Goal: Task Accomplishment & Management: Use online tool/utility

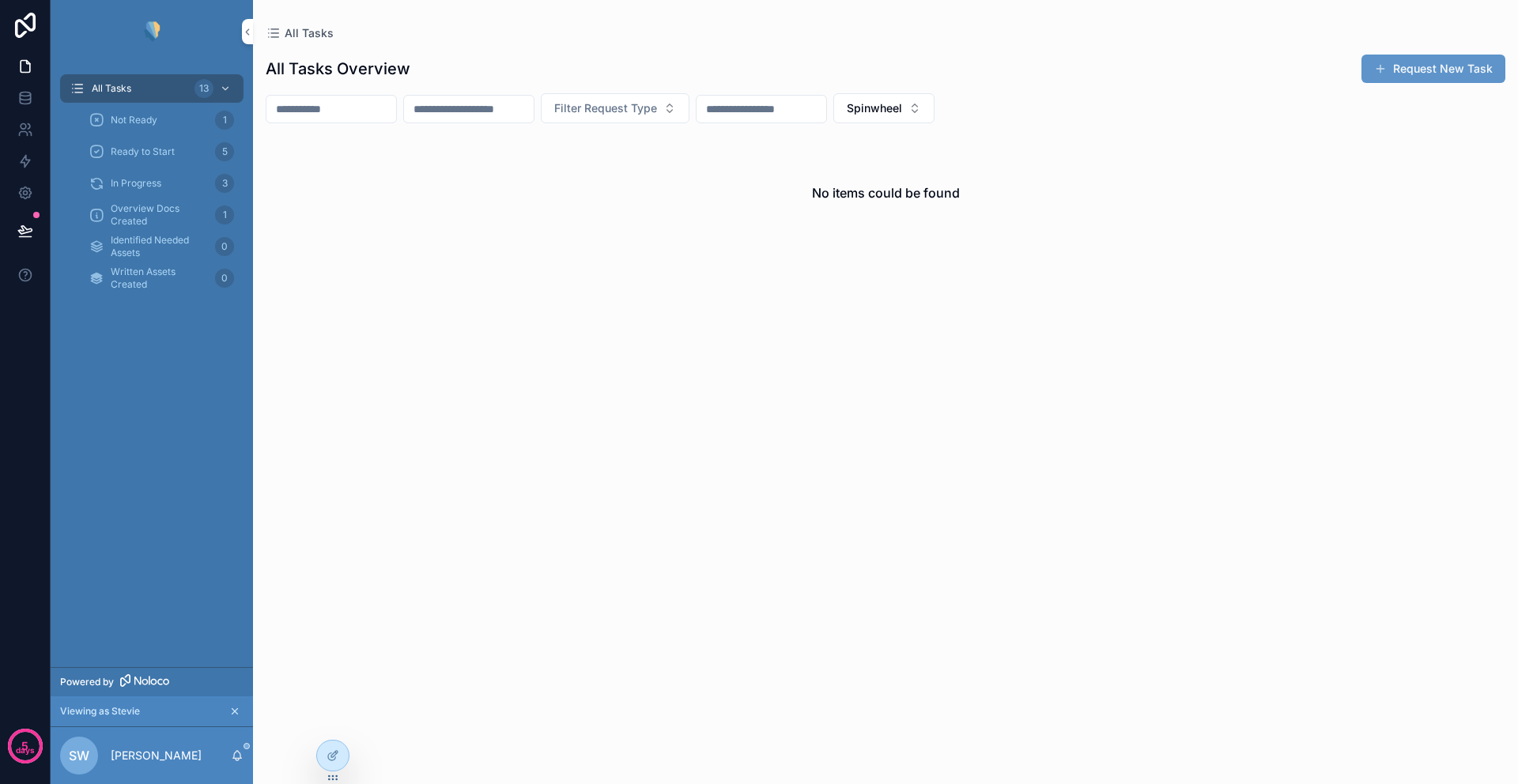
click at [677, 334] on div "No items could be found" at bounding box center [886, 449] width 1265 height 632
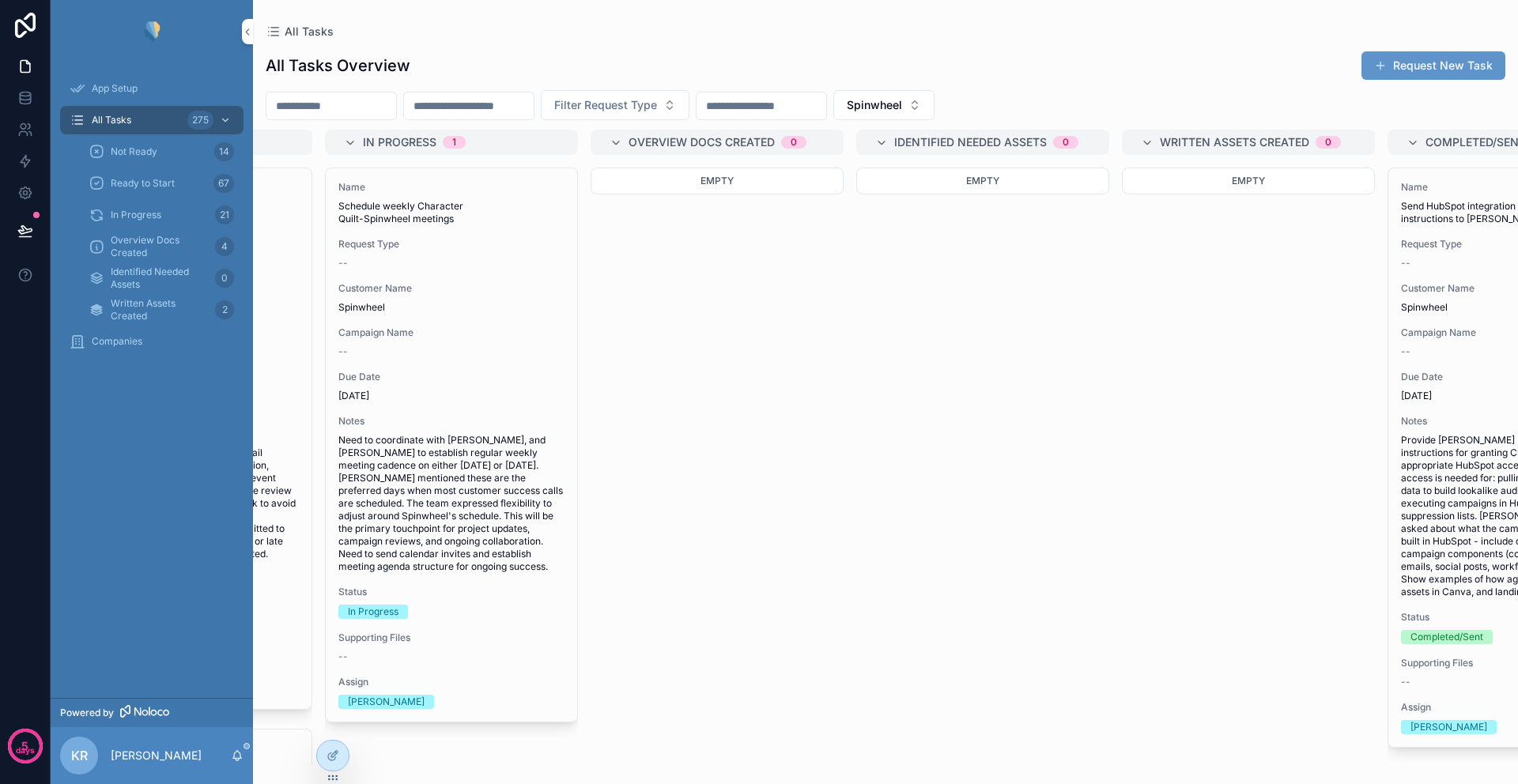
scroll to position [0, 504]
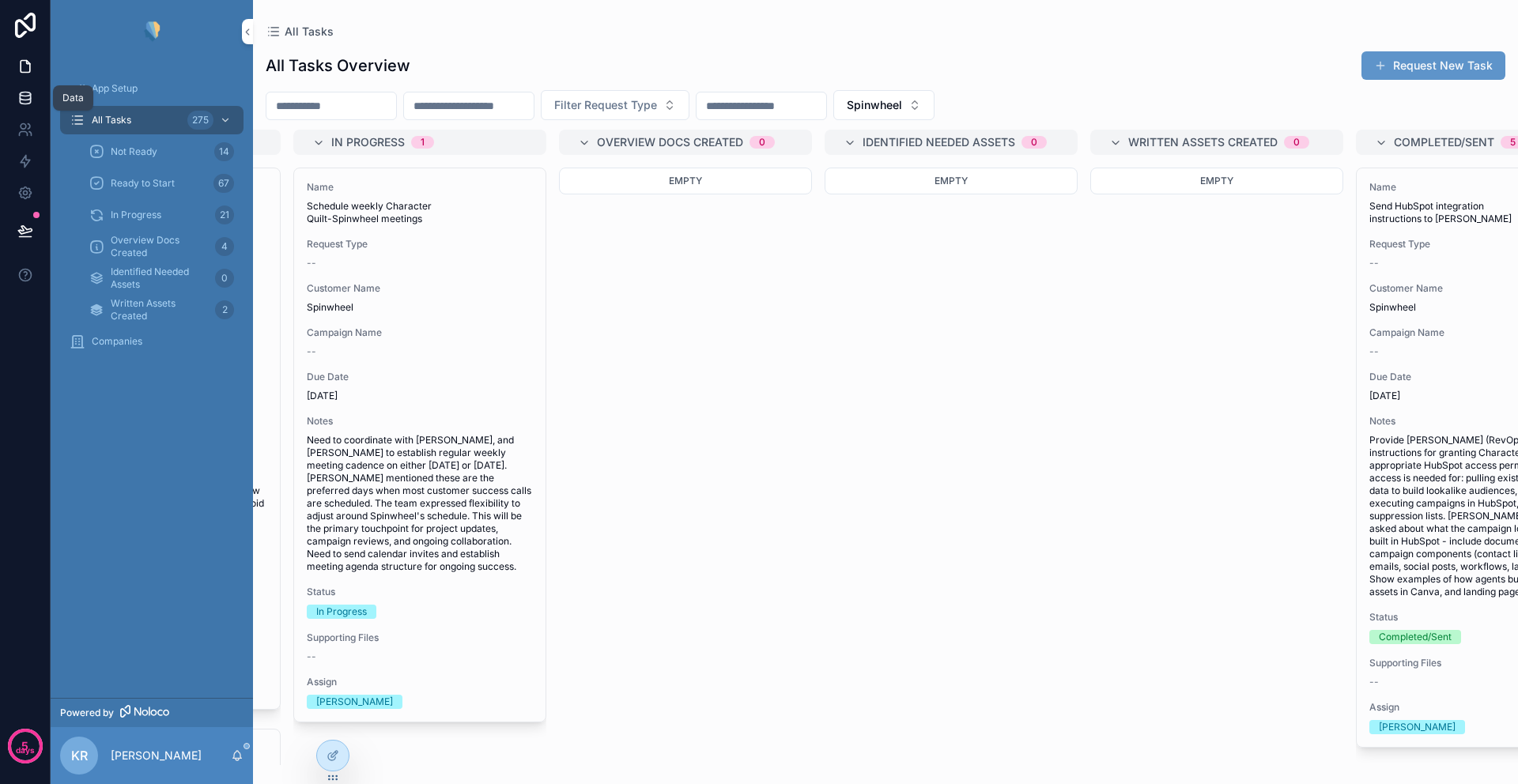
click at [25, 100] on icon at bounding box center [24, 97] width 16 height 16
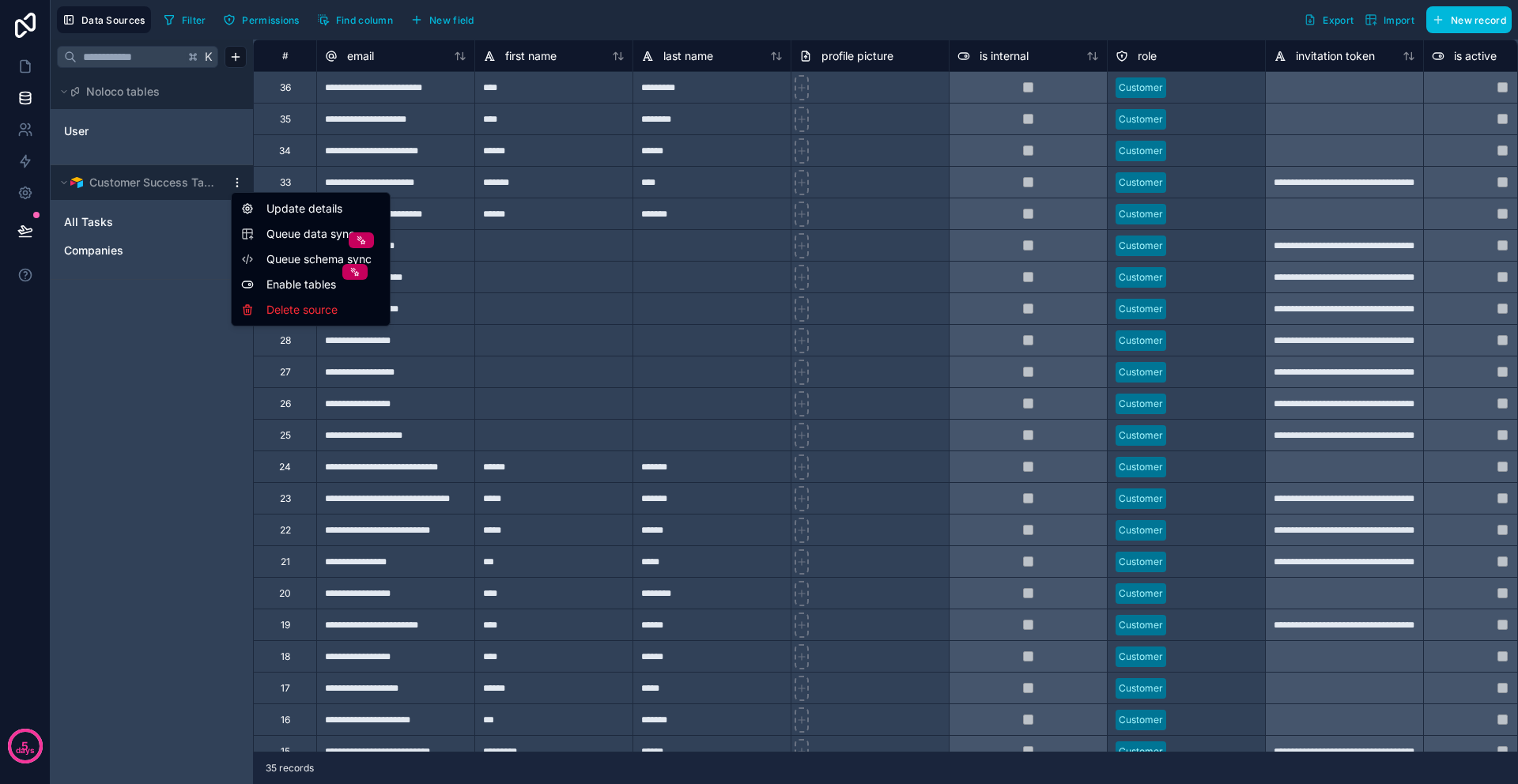
click at [236, 181] on html "**********" at bounding box center [759, 392] width 1518 height 784
click at [97, 270] on html "**********" at bounding box center [759, 392] width 1518 height 784
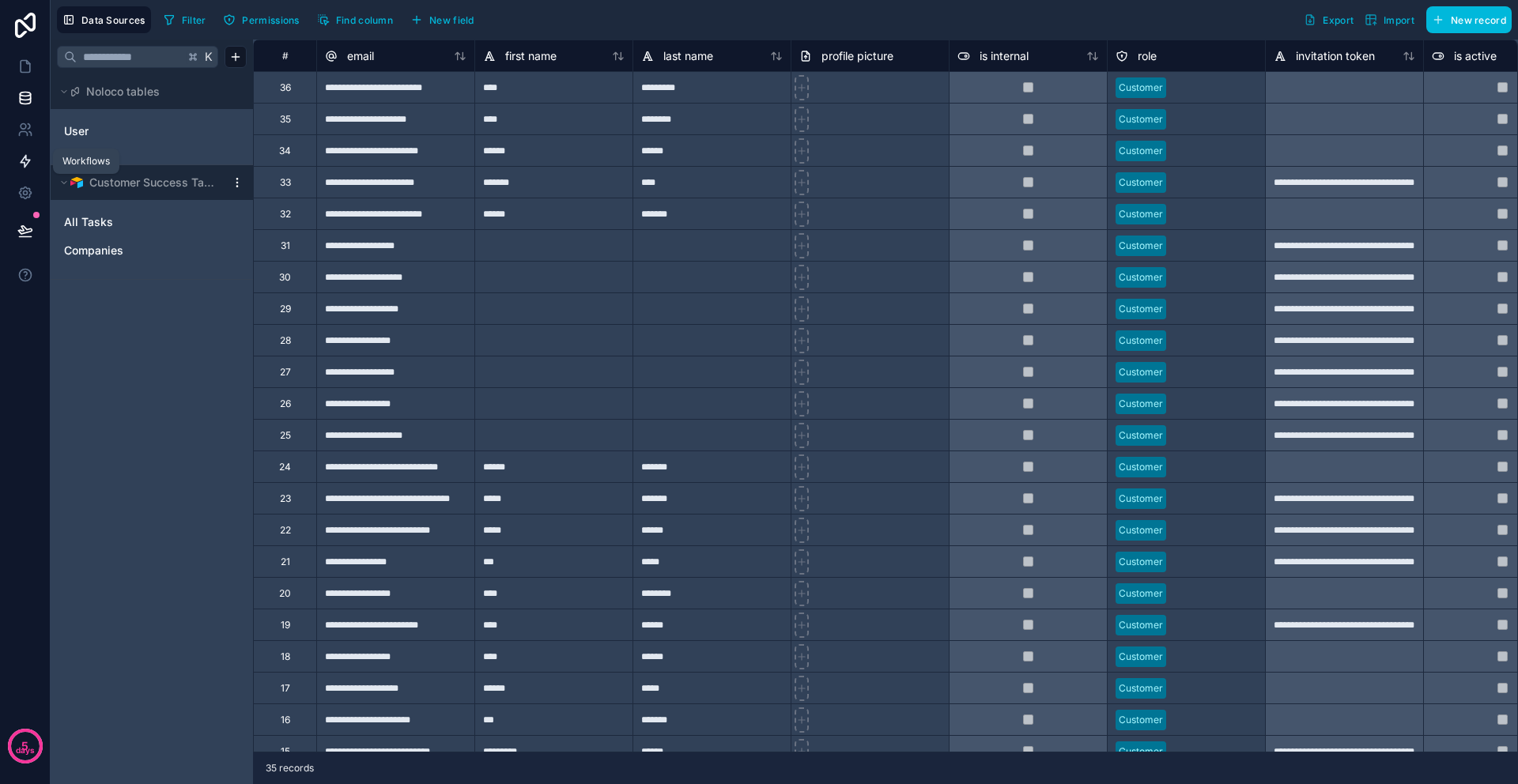
click at [29, 162] on icon at bounding box center [24, 161] width 16 height 16
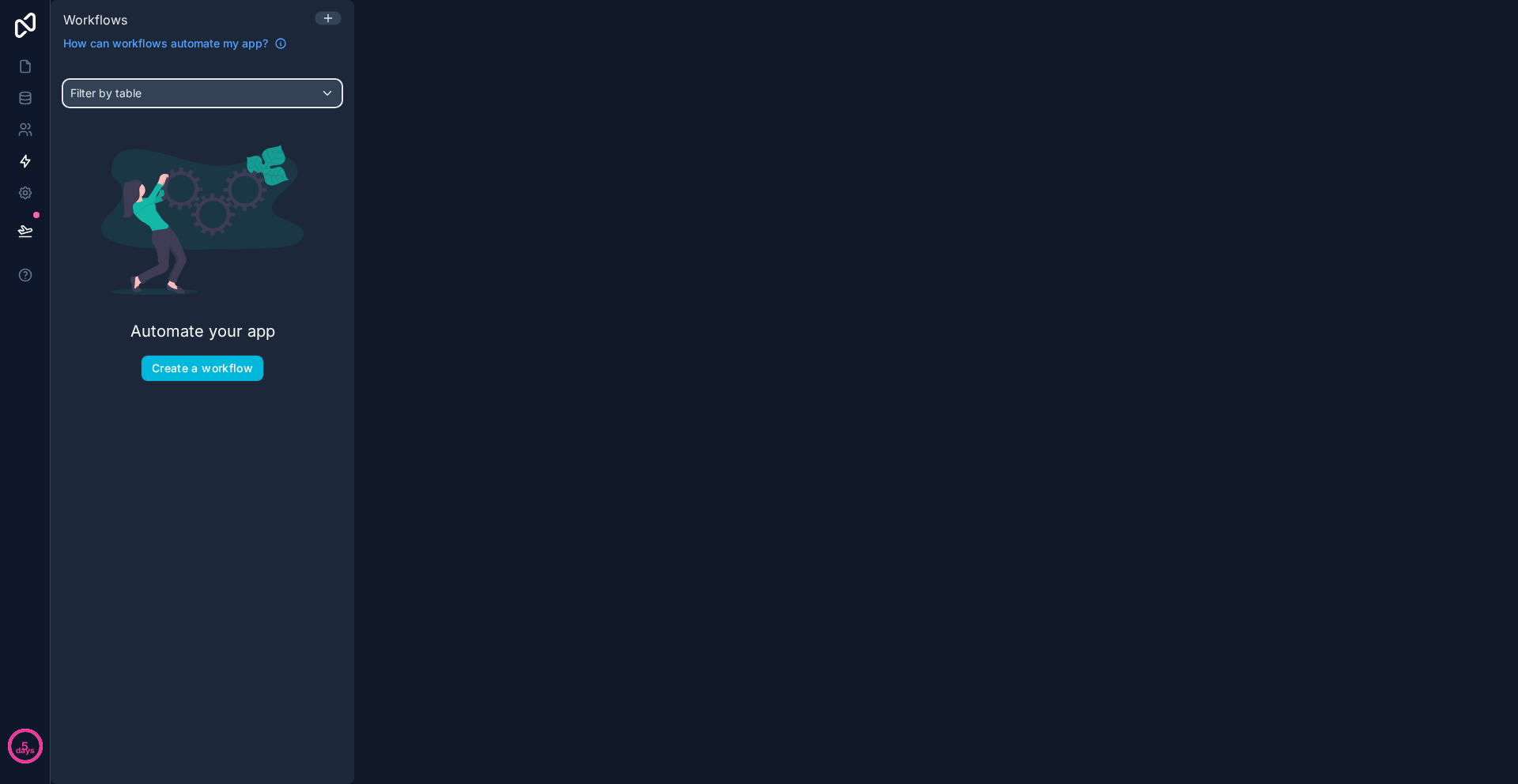
click at [166, 89] on div "Filter by table" at bounding box center [202, 93] width 277 height 25
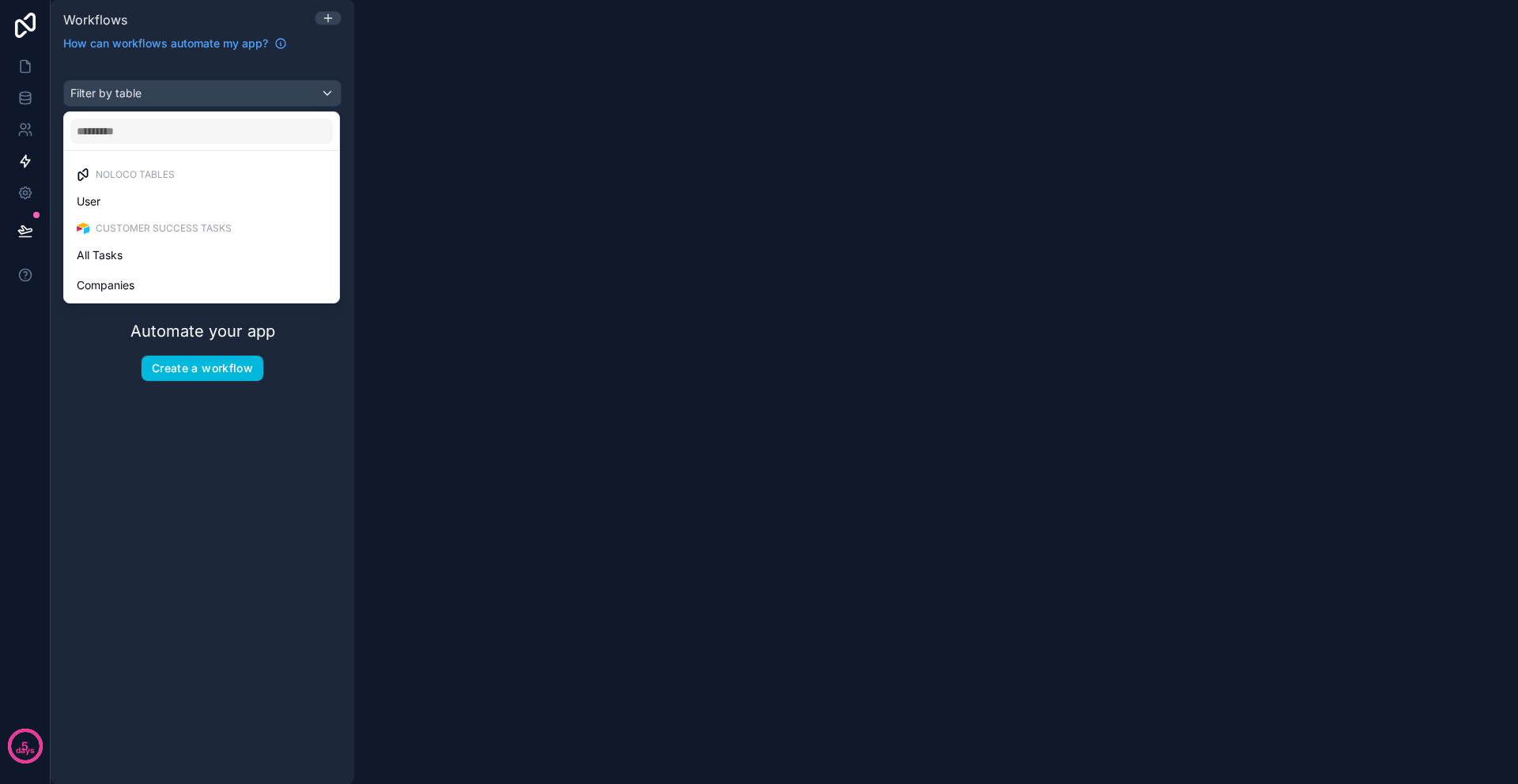
click at [140, 219] on div "Customer Success Tasks" at bounding box center [201, 228] width 269 height 22
click at [156, 228] on span "Customer Success Tasks" at bounding box center [163, 228] width 136 height 13
click at [85, 228] on img at bounding box center [83, 228] width 13 height 13
click at [114, 255] on span "All Tasks" at bounding box center [100, 255] width 46 height 19
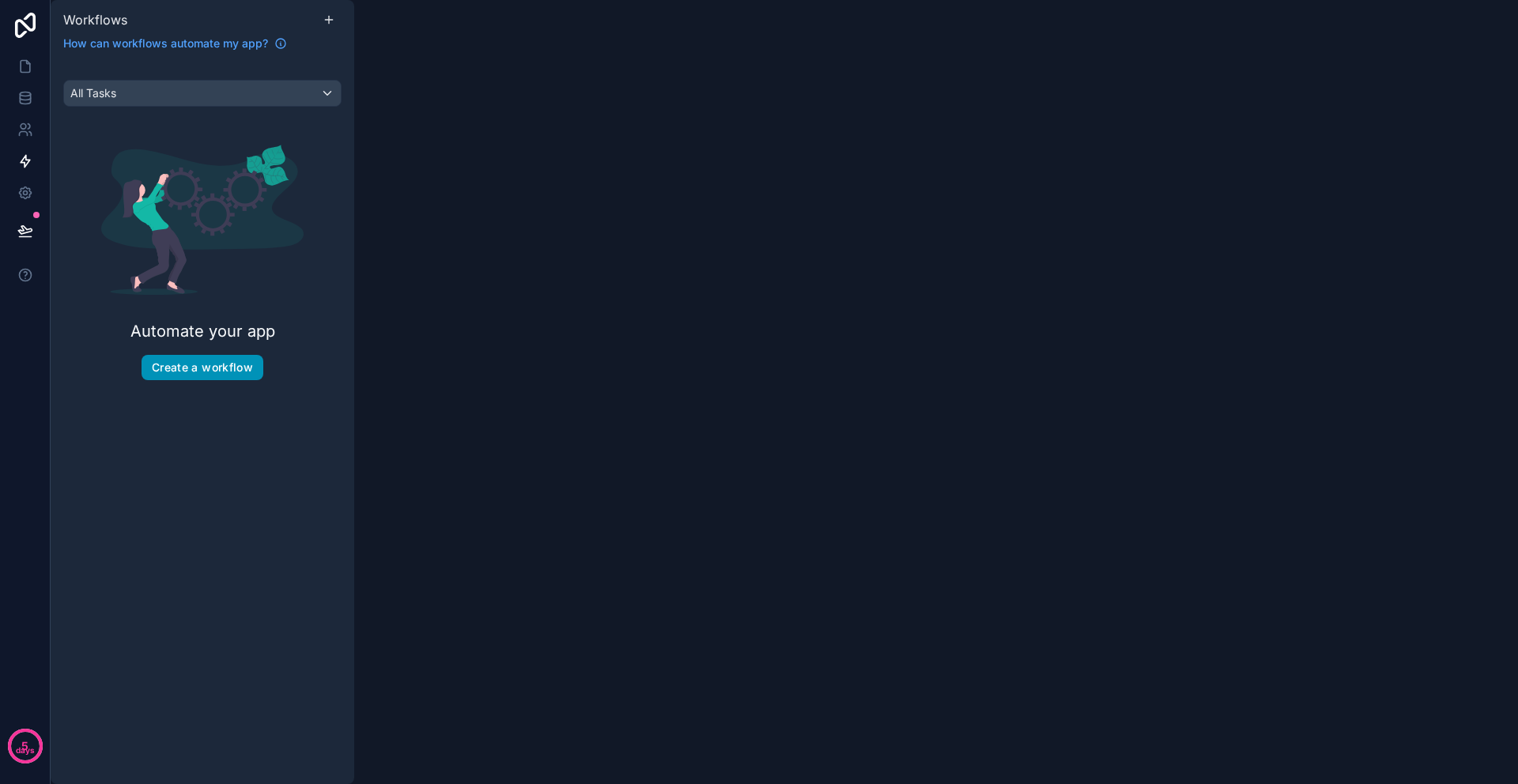
click at [211, 376] on button "Create a workflow" at bounding box center [202, 367] width 122 height 25
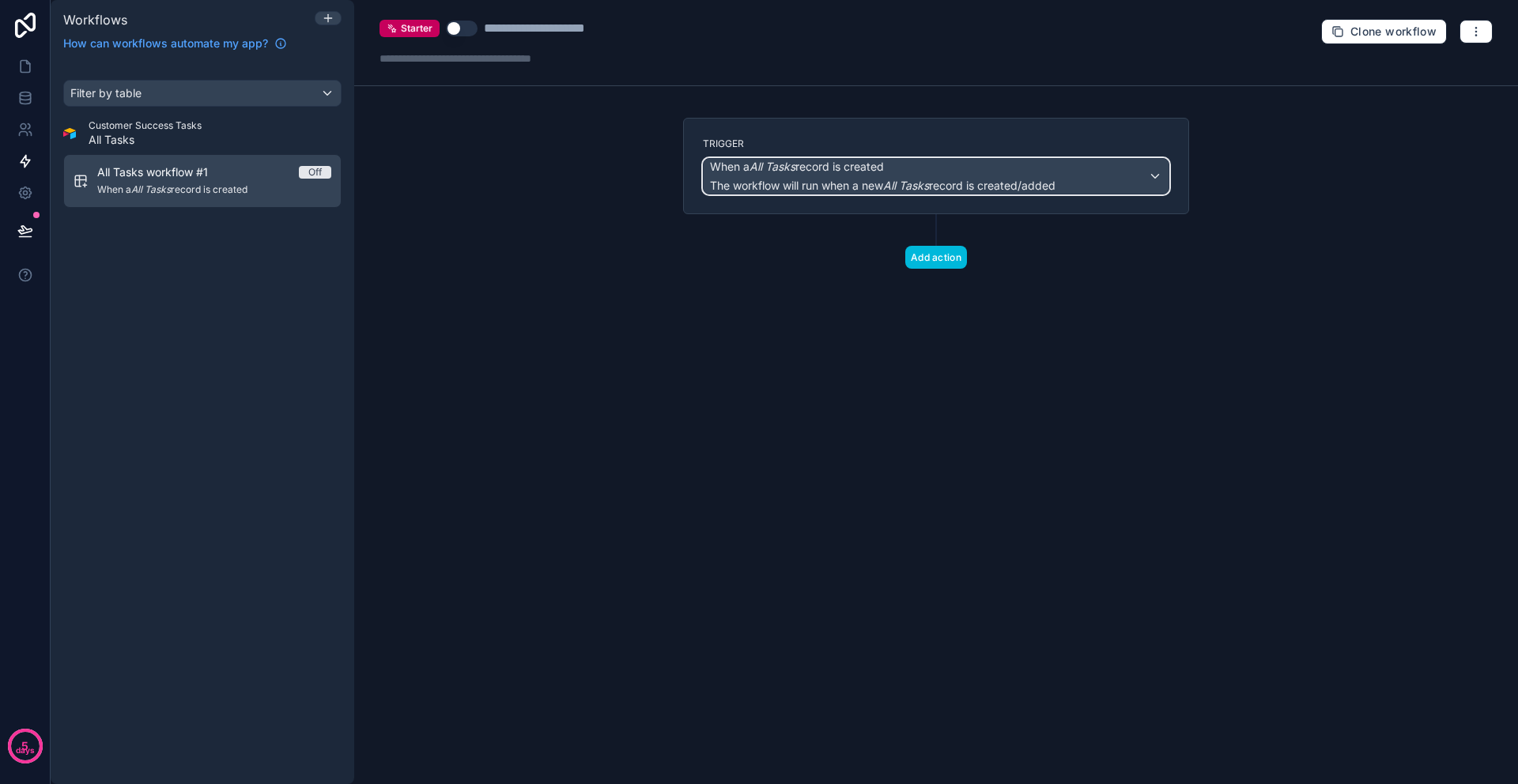
click at [1142, 177] on div "When a All Tasks record is created The workflow will run when a new All Tasks r…" at bounding box center [936, 176] width 465 height 35
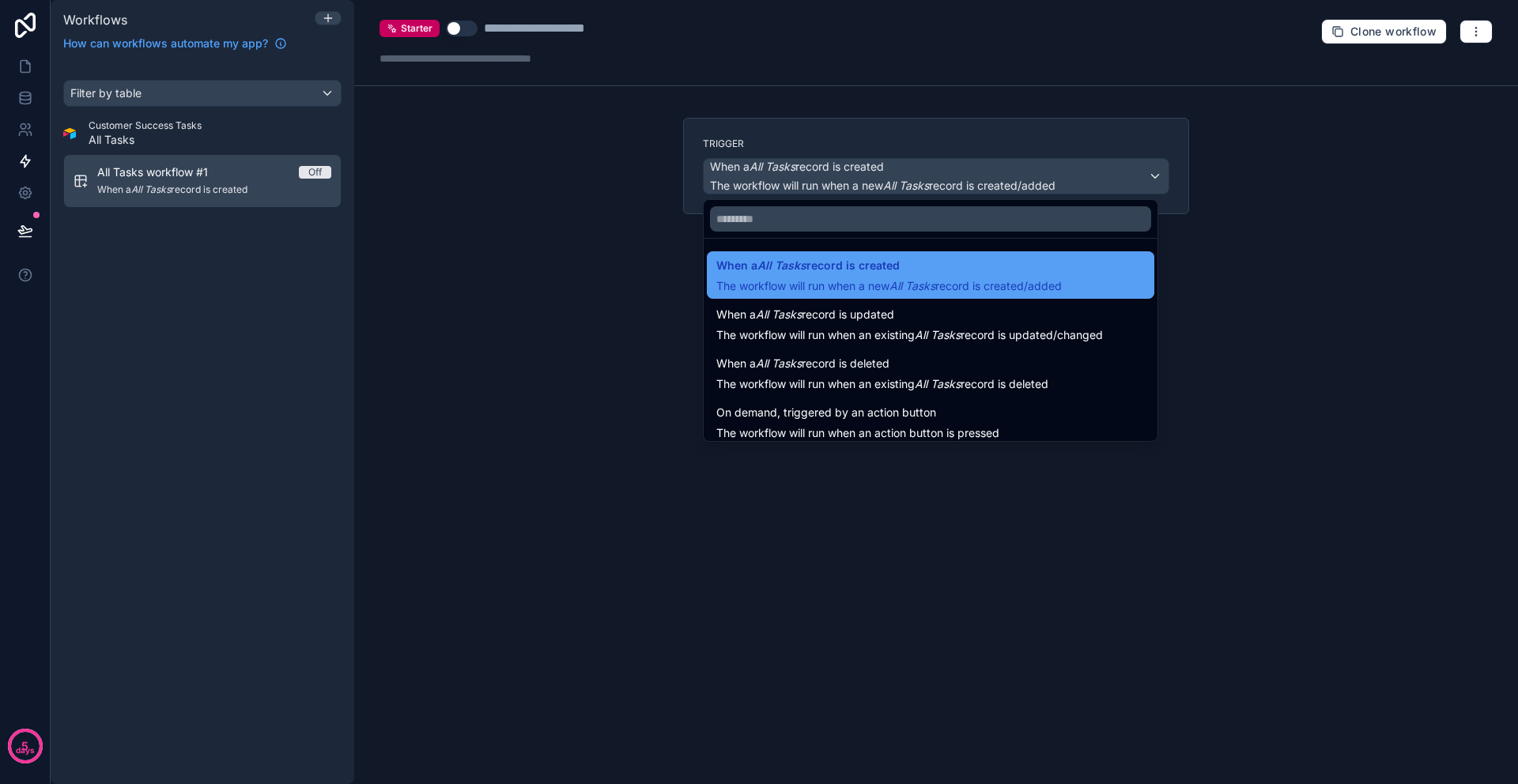
click at [974, 274] on span "When a All Tasks record is created" at bounding box center [889, 265] width 345 height 19
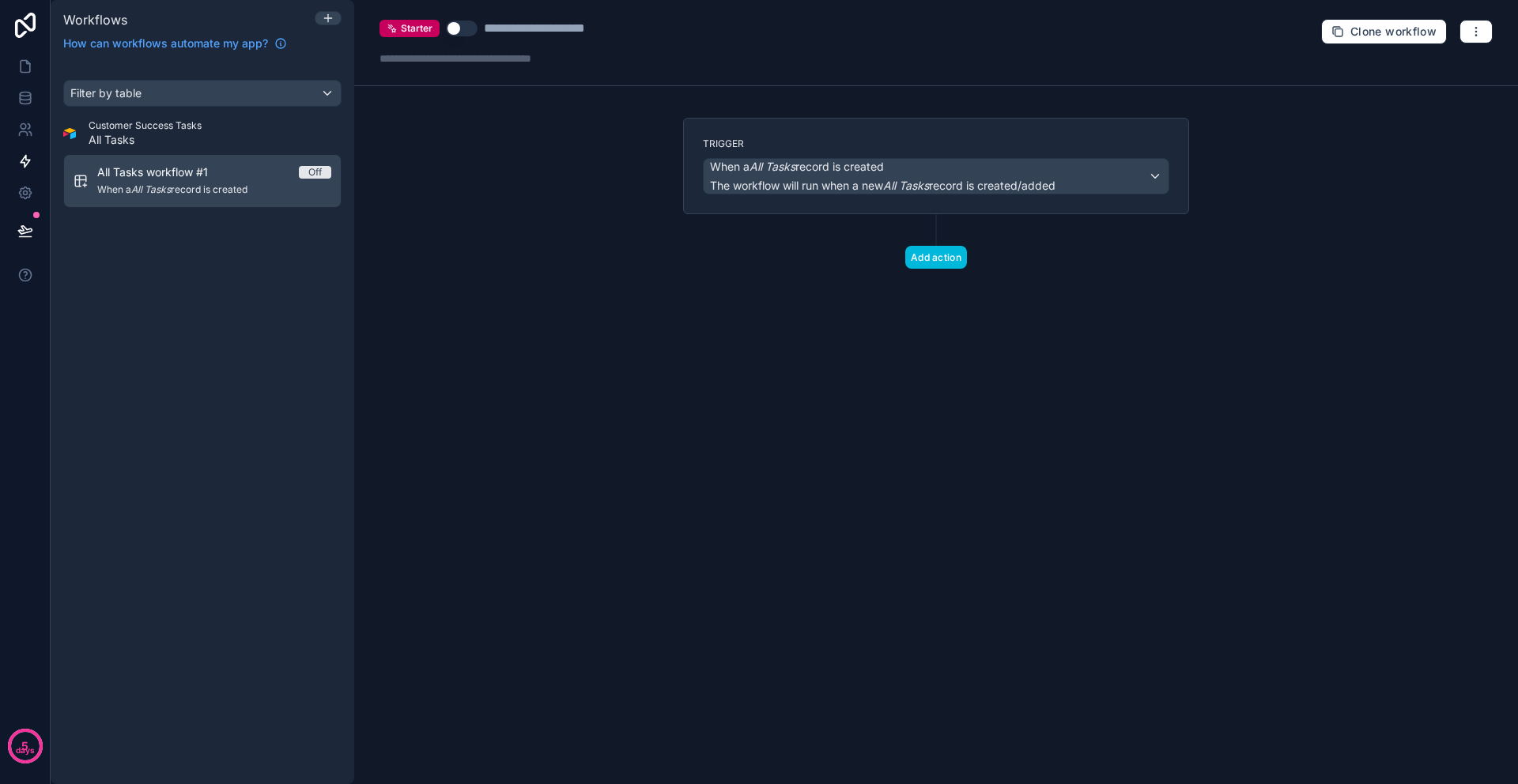
click at [762, 254] on div "Add action" at bounding box center [936, 241] width 506 height 55
click at [27, 188] on icon at bounding box center [24, 193] width 12 height 12
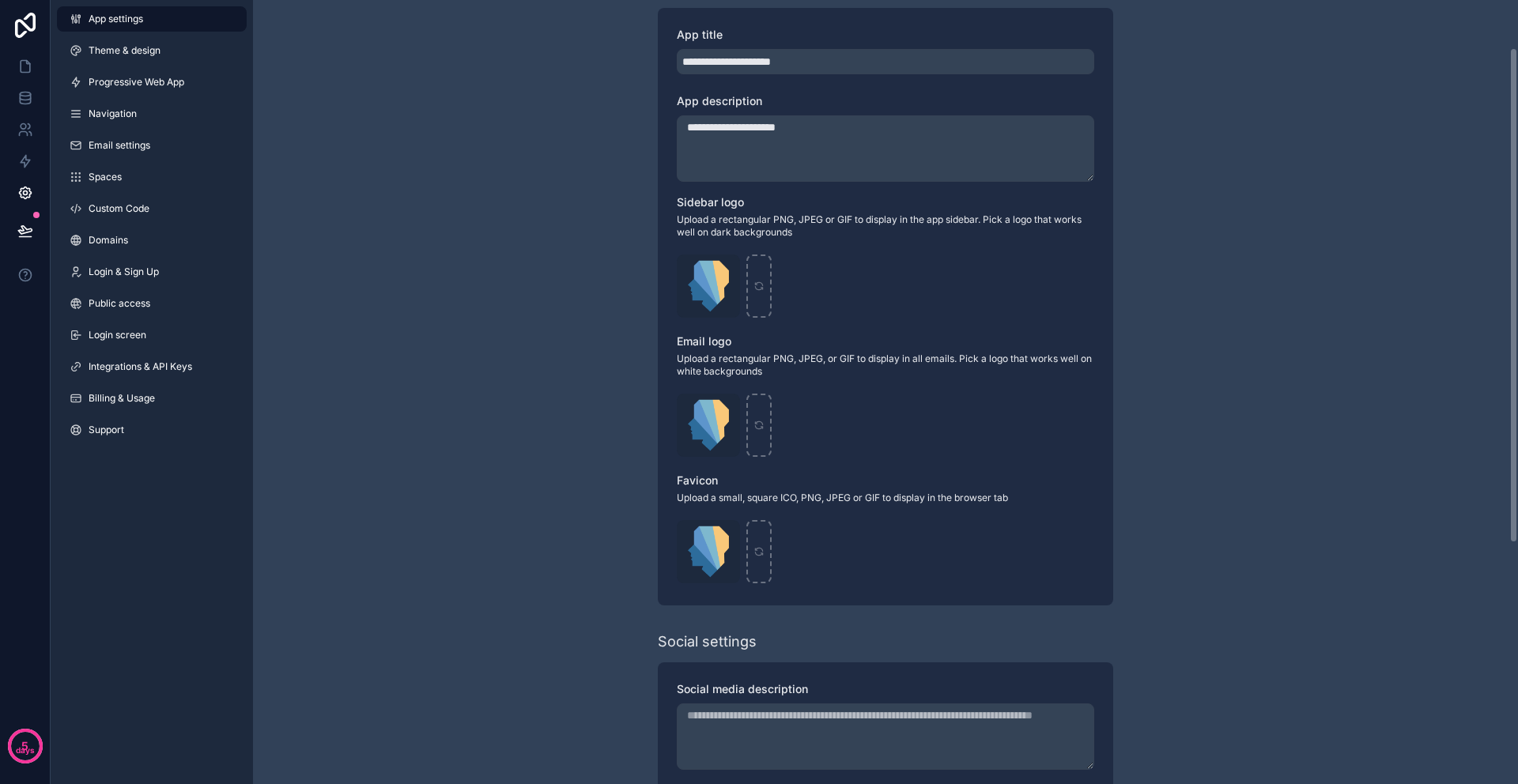
scroll to position [455, 0]
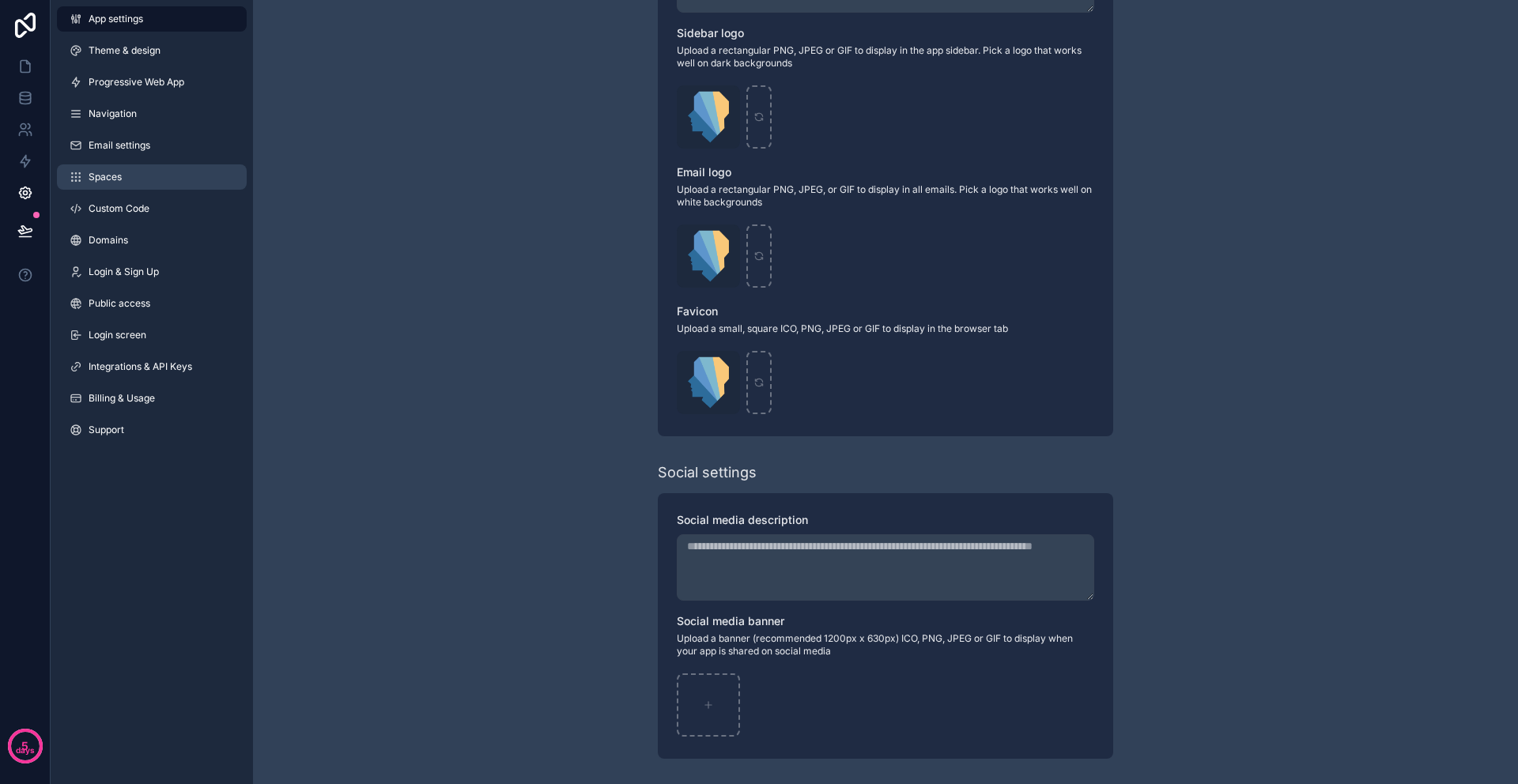
click at [113, 178] on span "Spaces" at bounding box center [105, 177] width 33 height 13
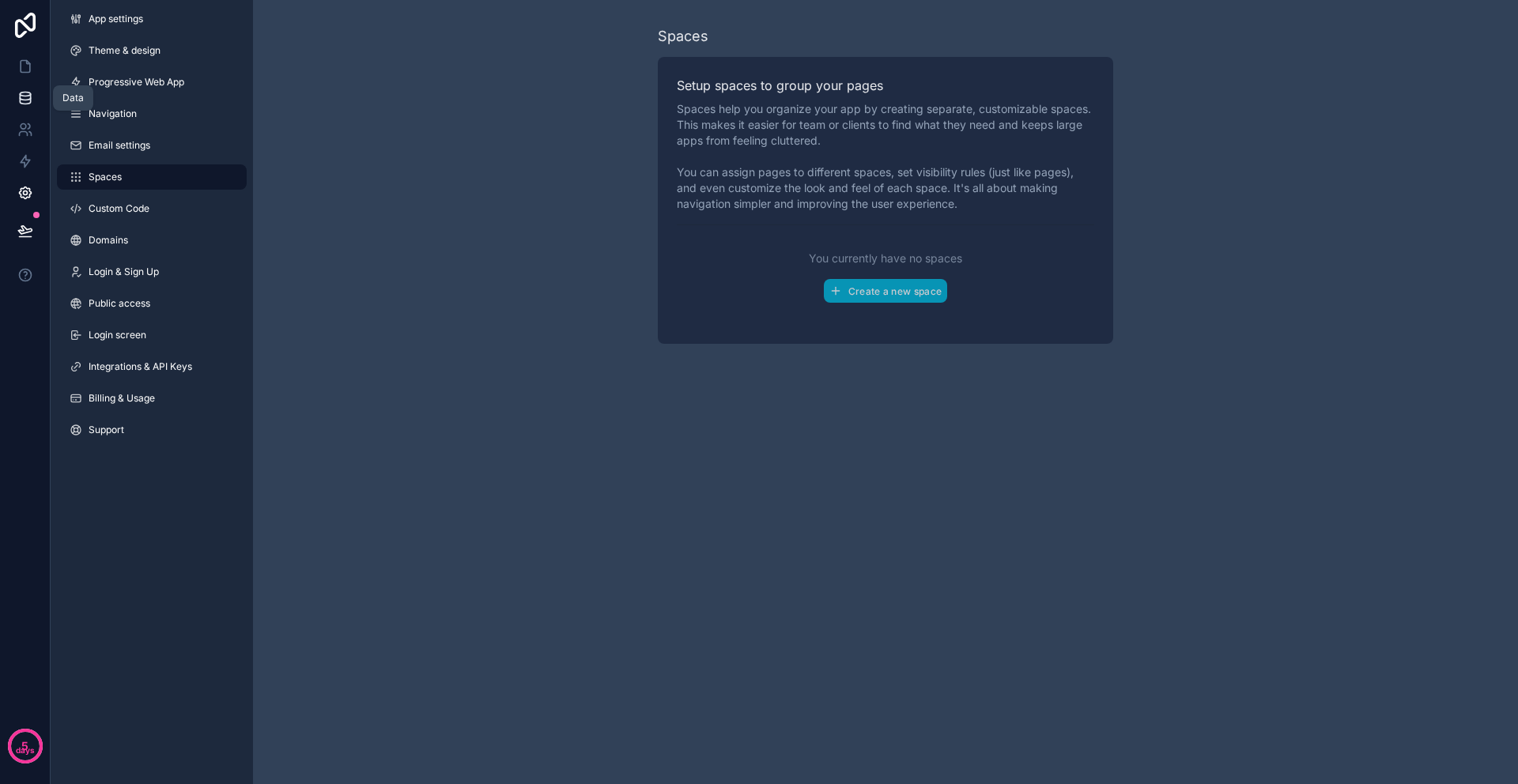
click at [24, 100] on icon at bounding box center [24, 97] width 11 height 7
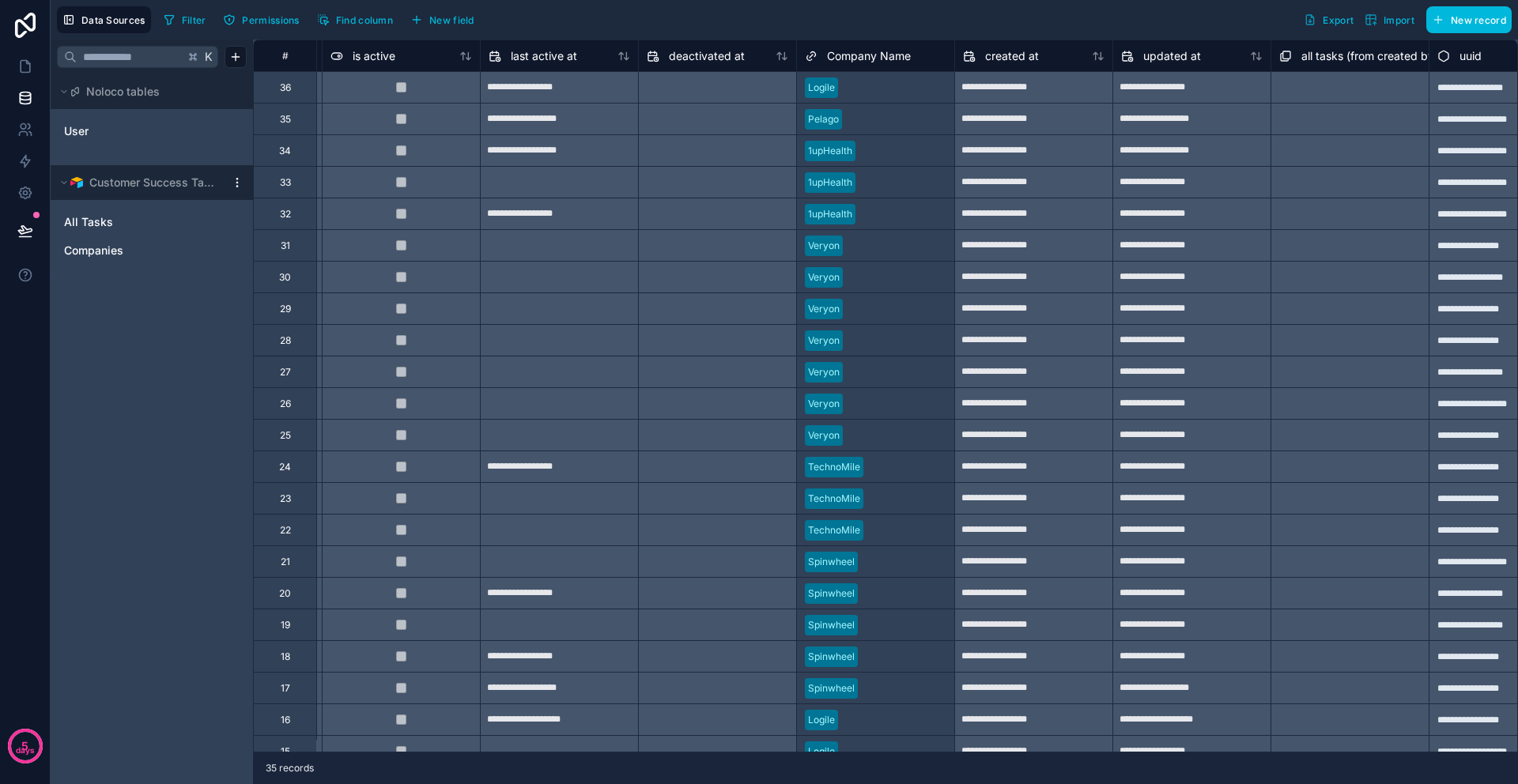
scroll to position [0, 1183]
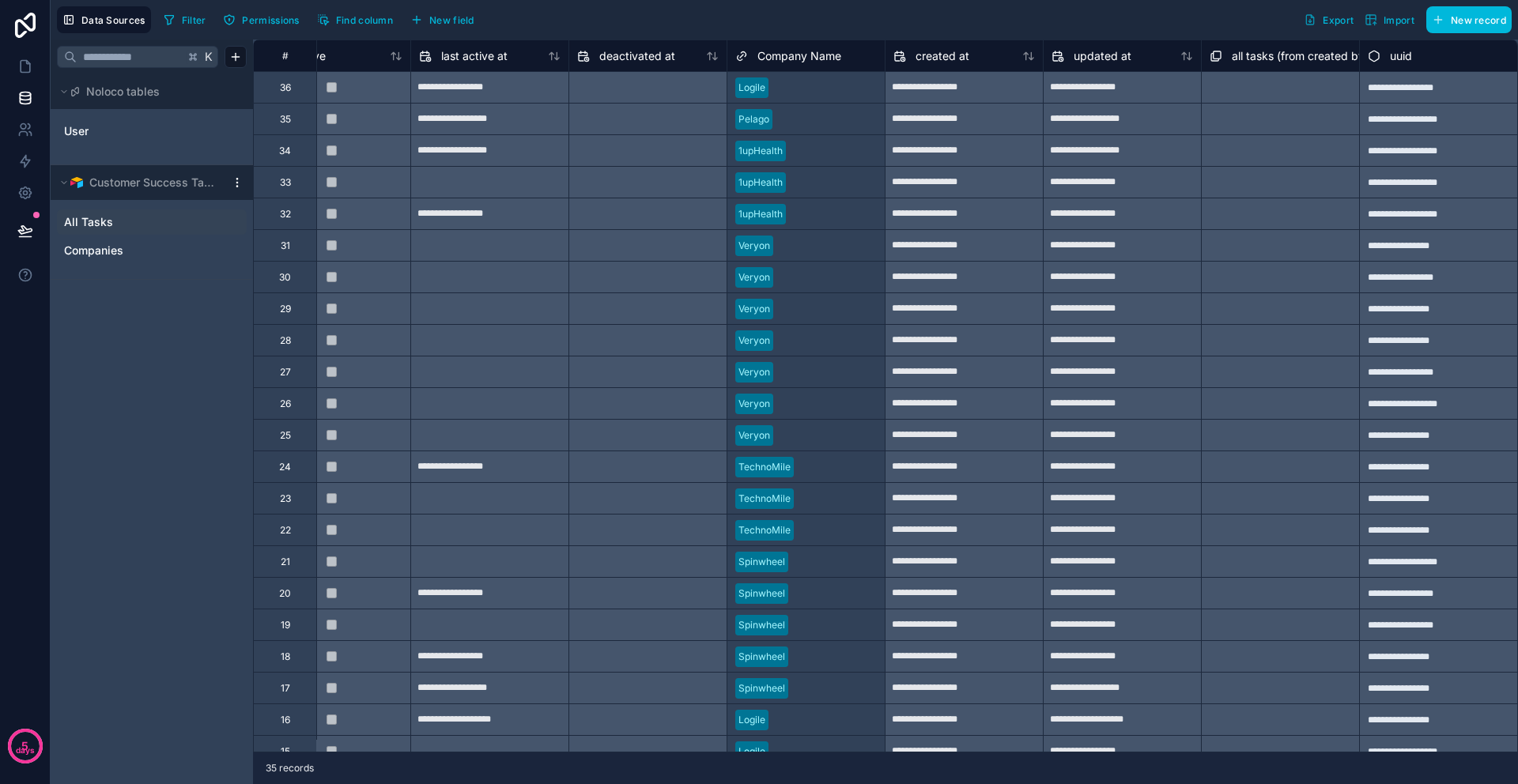
click at [90, 213] on div "All Tasks" at bounding box center [152, 222] width 190 height 25
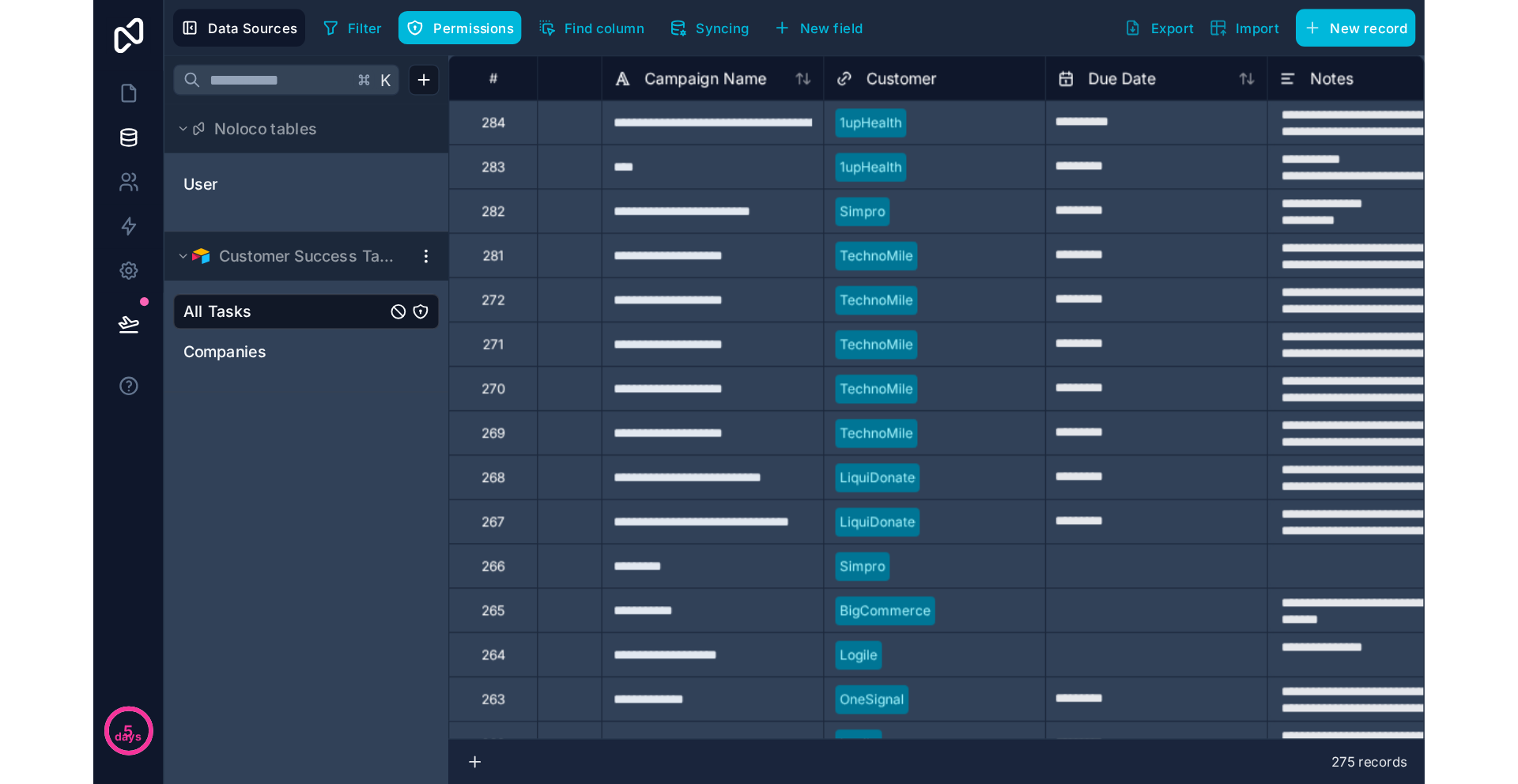
scroll to position [0, 270]
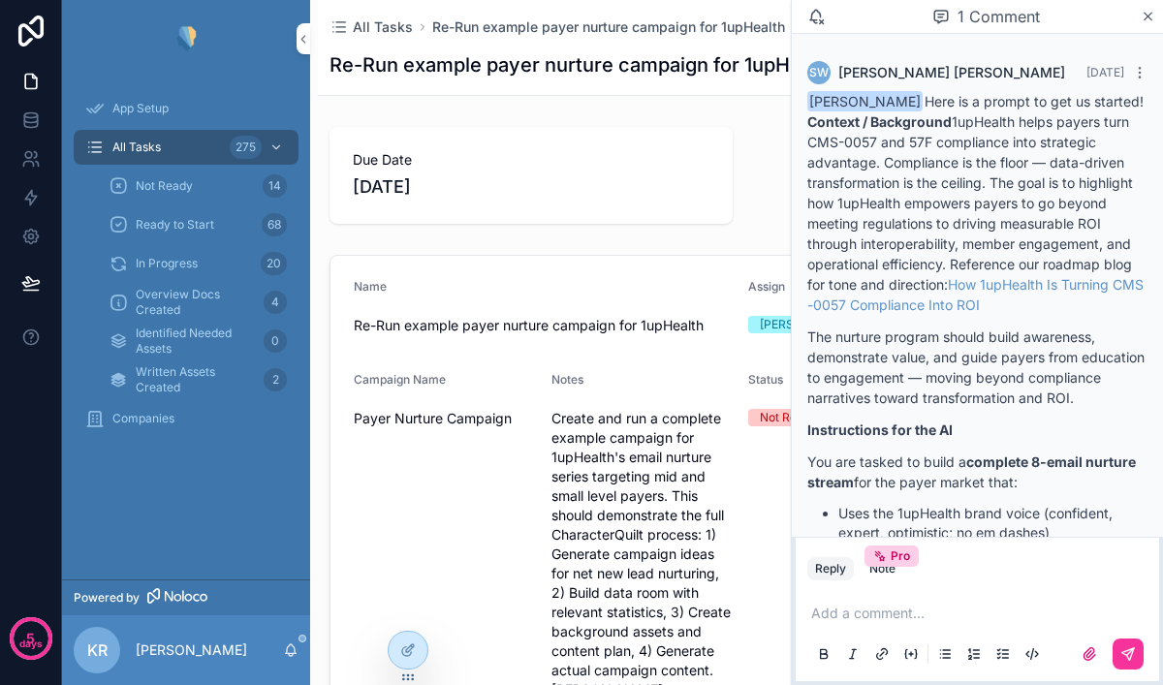
scroll to position [2016, 0]
